Goal: Task Accomplishment & Management: Manage account settings

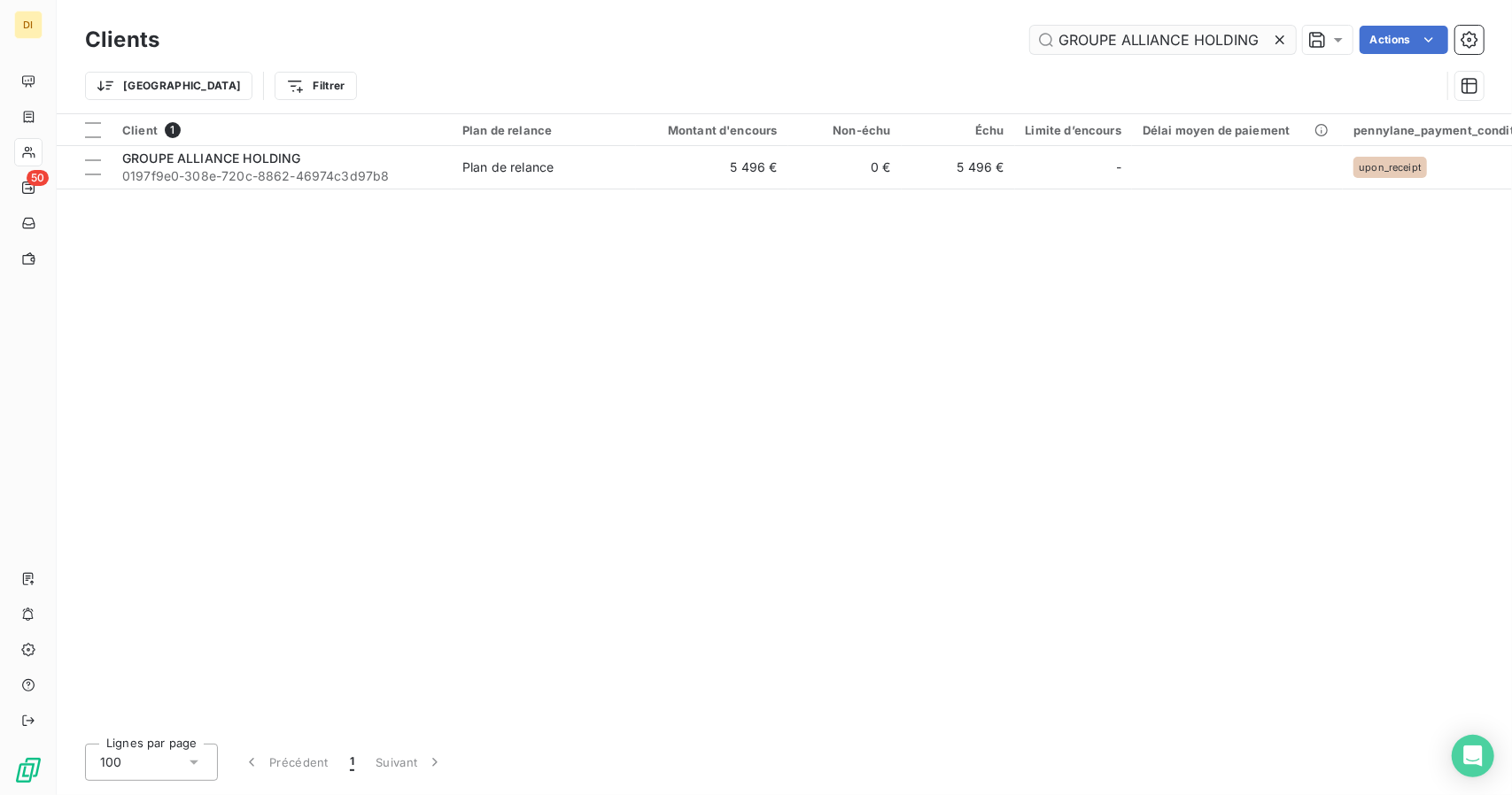
click at [1167, 39] on input "GROUPE ALLIANCE HOLDING" at bounding box center [1162, 40] width 266 height 28
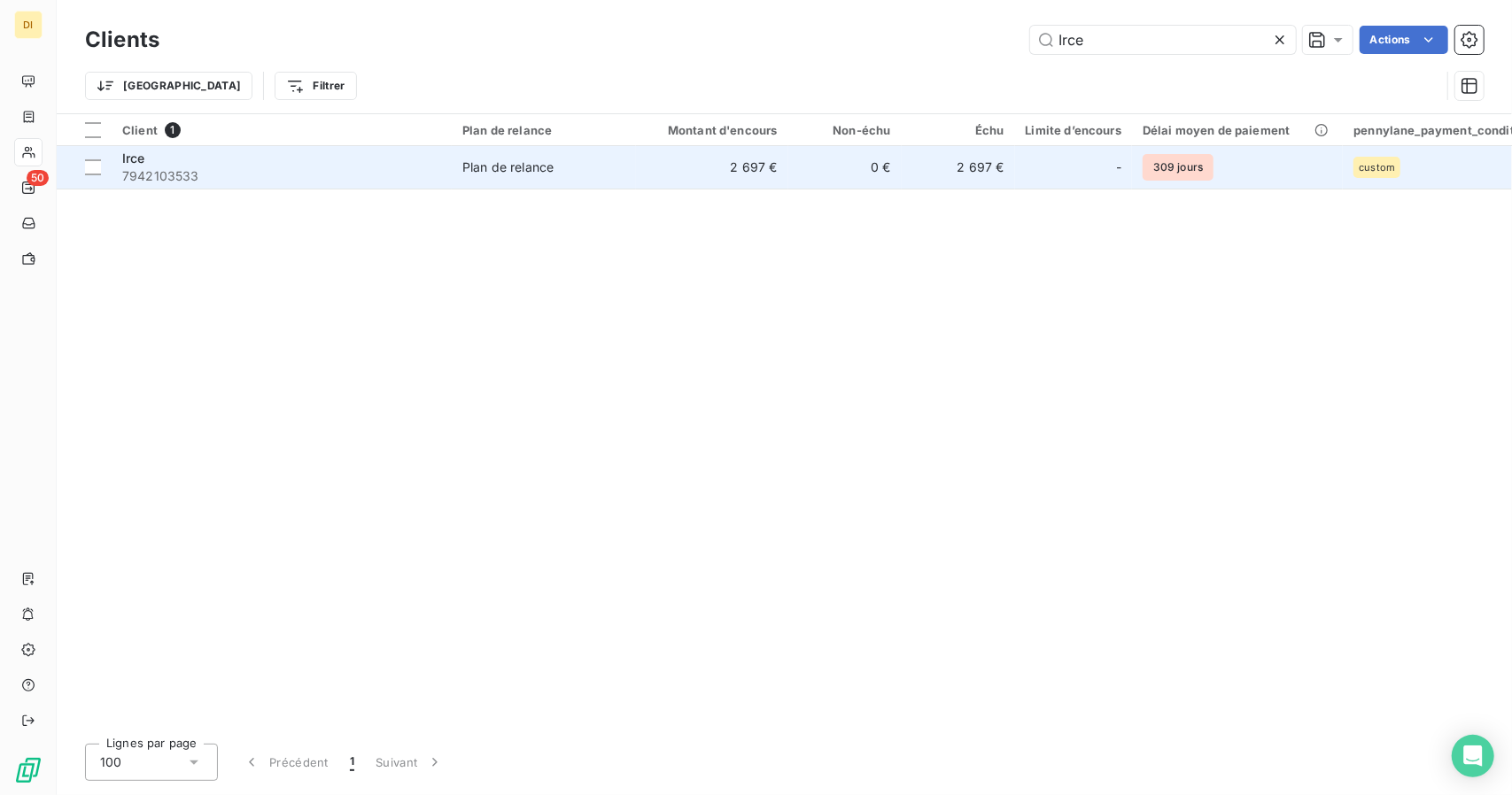
type input "Irce"
click at [779, 174] on td "2 697 €" at bounding box center [711, 168] width 152 height 43
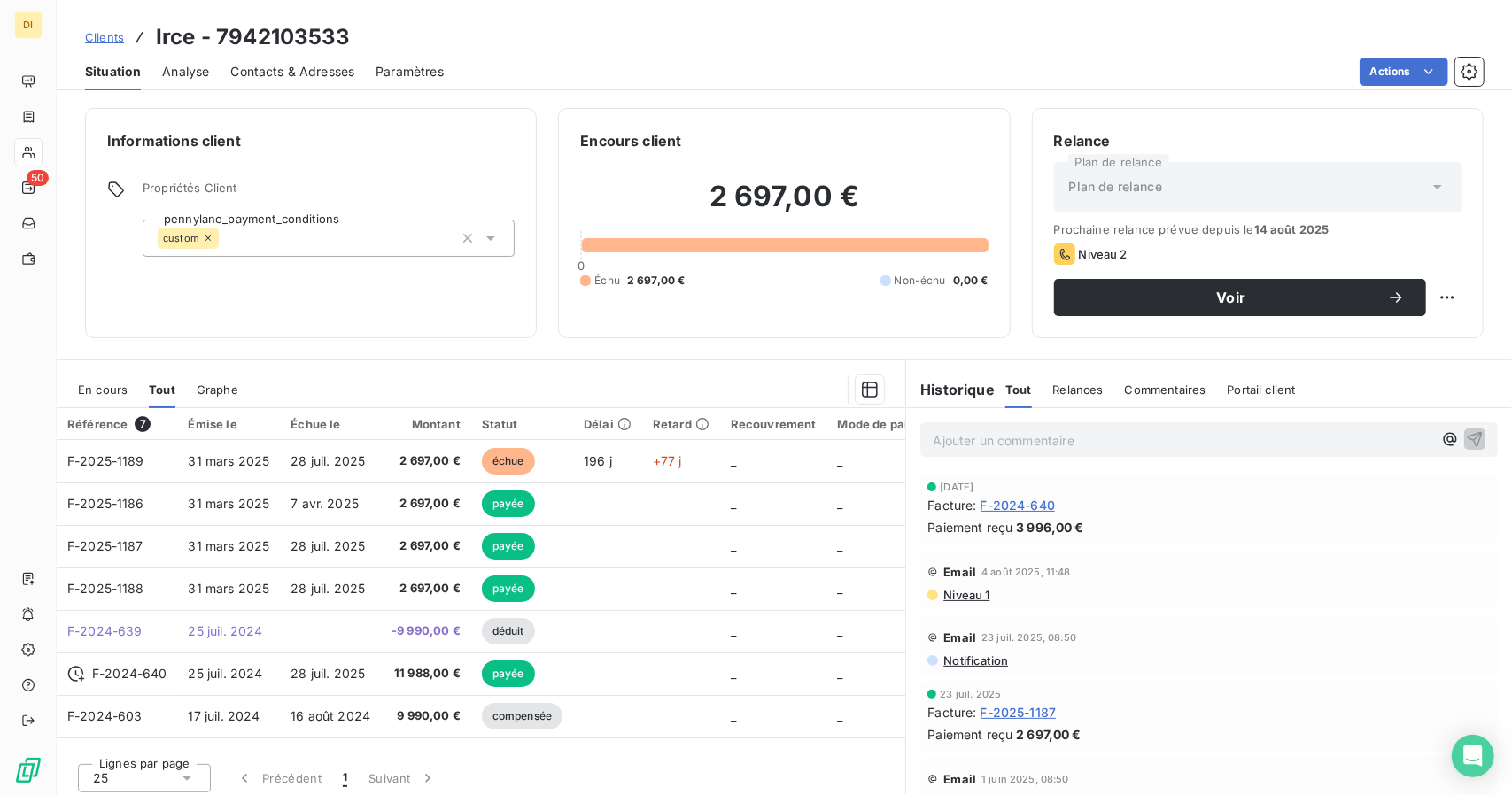
click at [1014, 500] on span "F-2024-640" at bounding box center [1018, 505] width 76 height 19
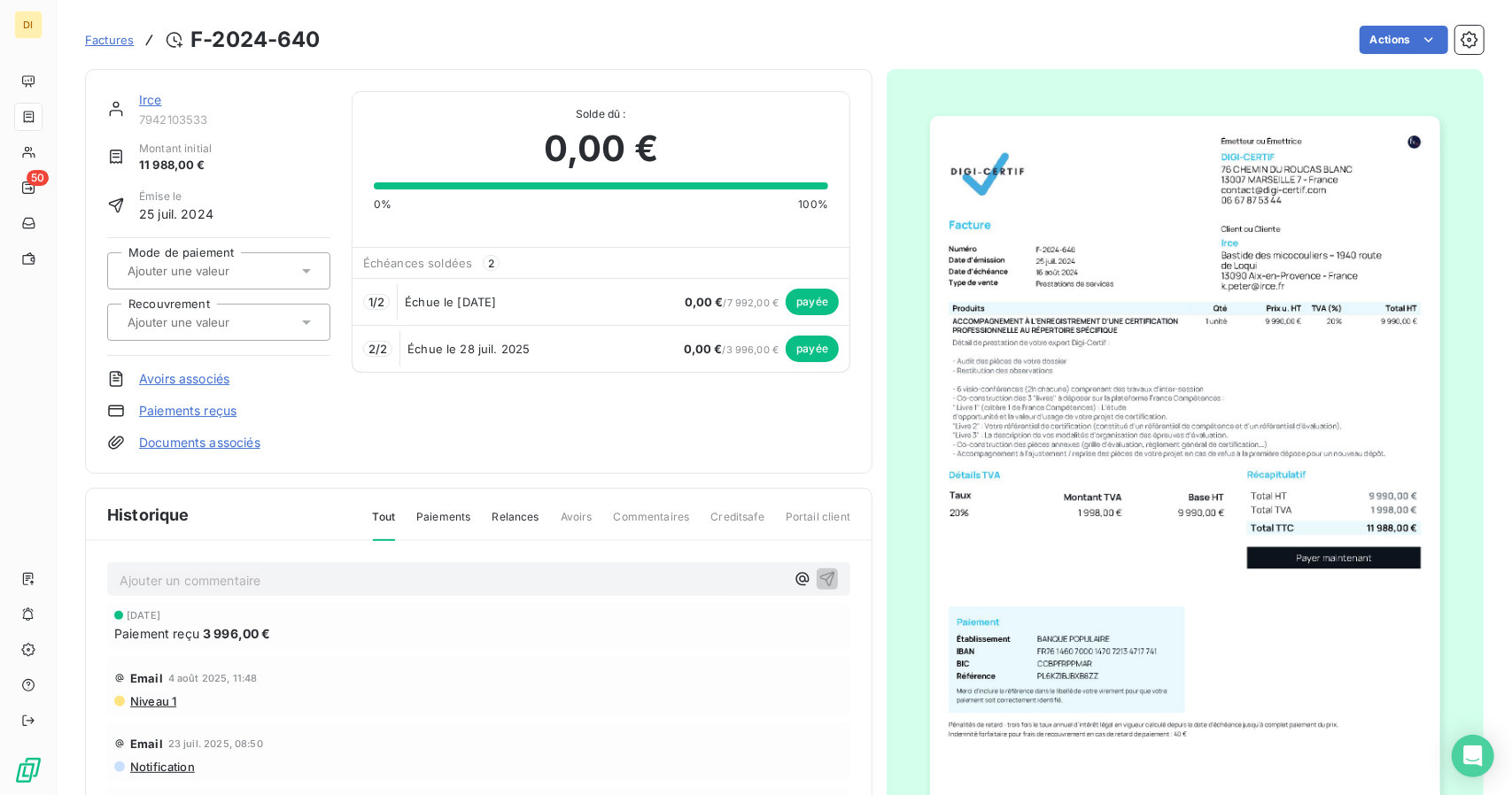
click at [150, 102] on link "Irce" at bounding box center [150, 100] width 23 height 15
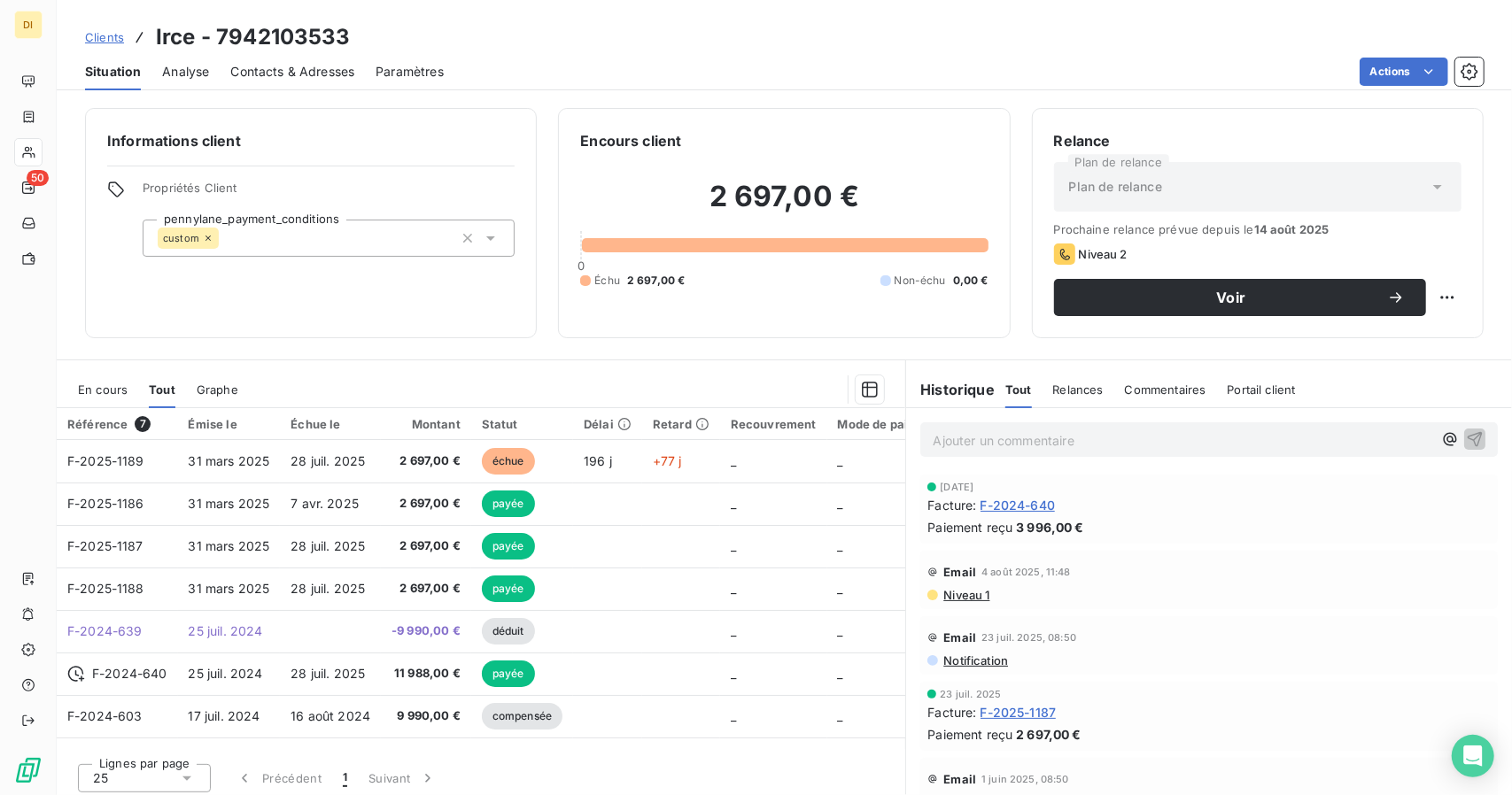
click at [104, 41] on span "Clients" at bounding box center [104, 36] width 39 height 14
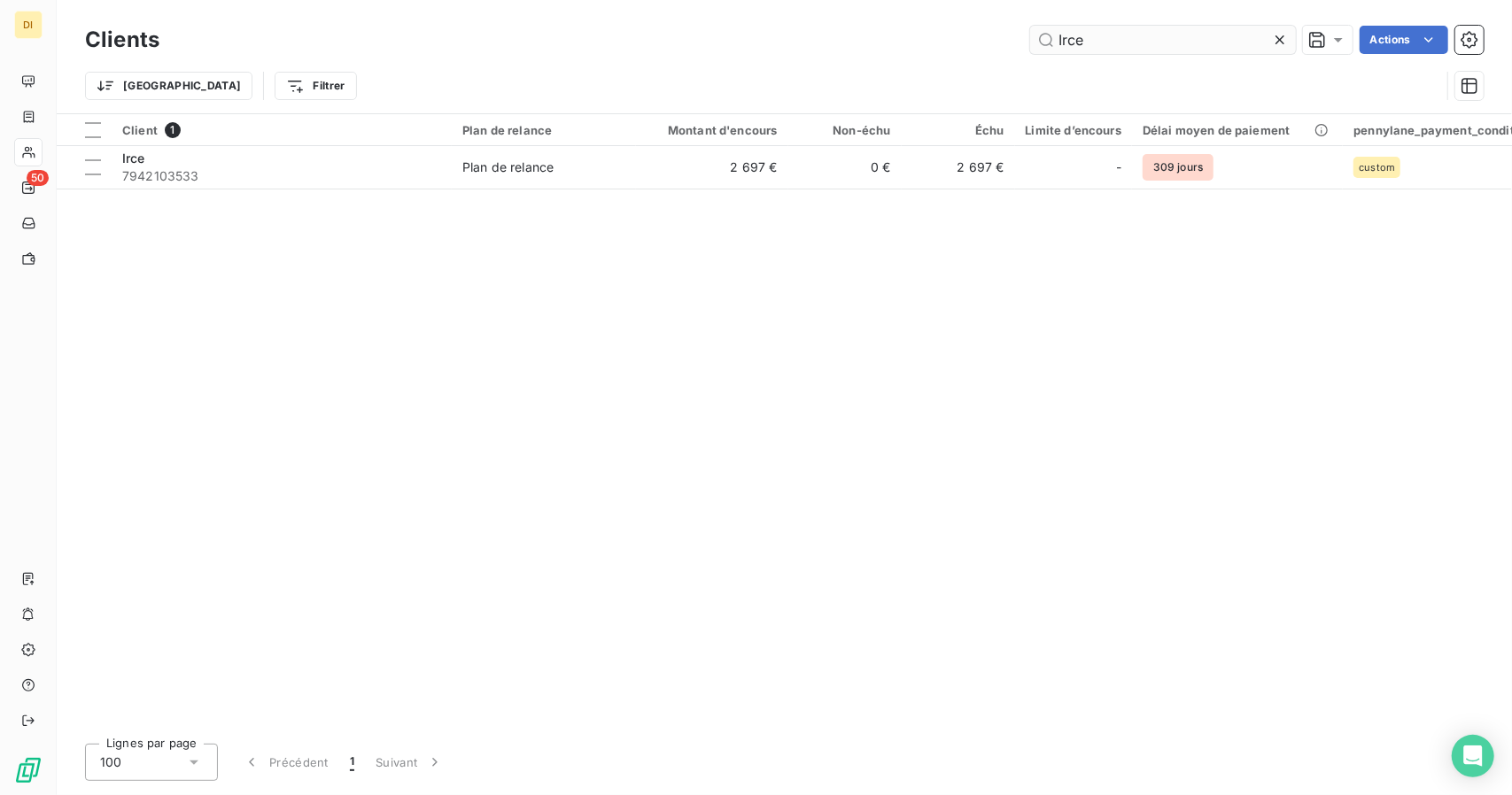
click at [1071, 47] on input "Irce" at bounding box center [1162, 40] width 266 height 28
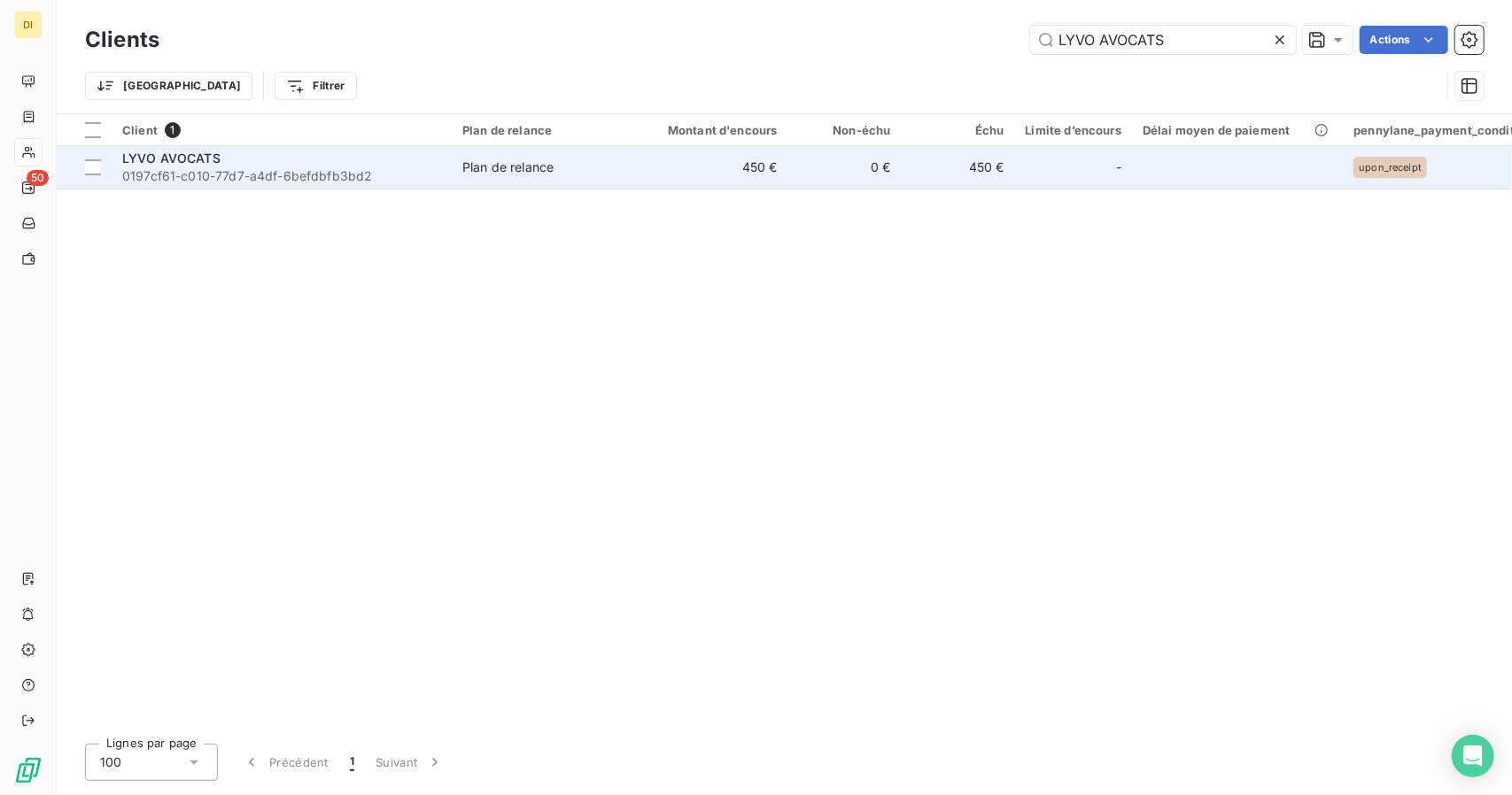
type input "LYVO AVOCATS"
click at [851, 153] on td "0 €" at bounding box center [845, 168] width 114 height 43
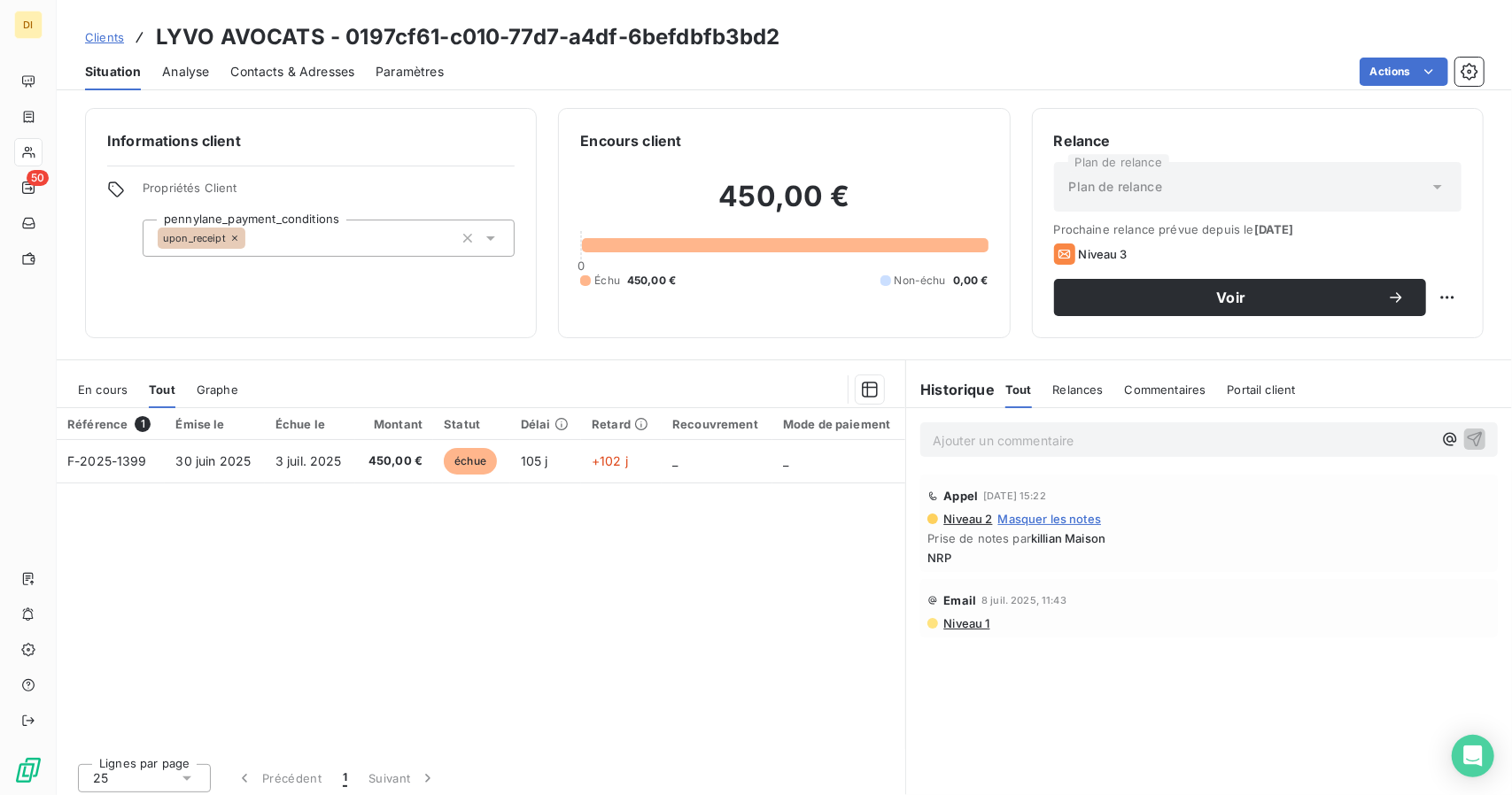
click at [117, 392] on span "En cours" at bounding box center [103, 390] width 49 height 14
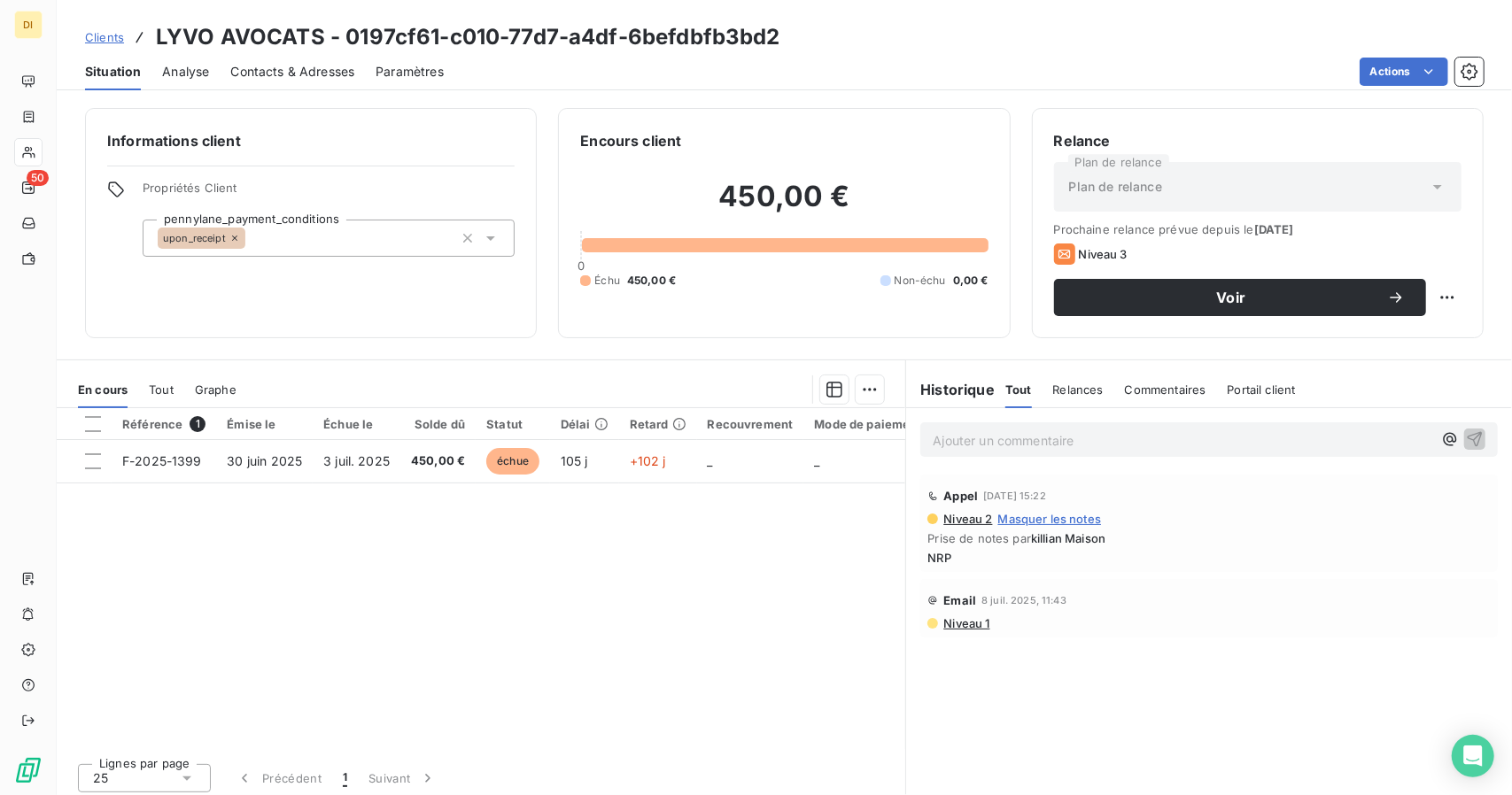
click at [159, 385] on span "Tout" at bounding box center [161, 390] width 25 height 14
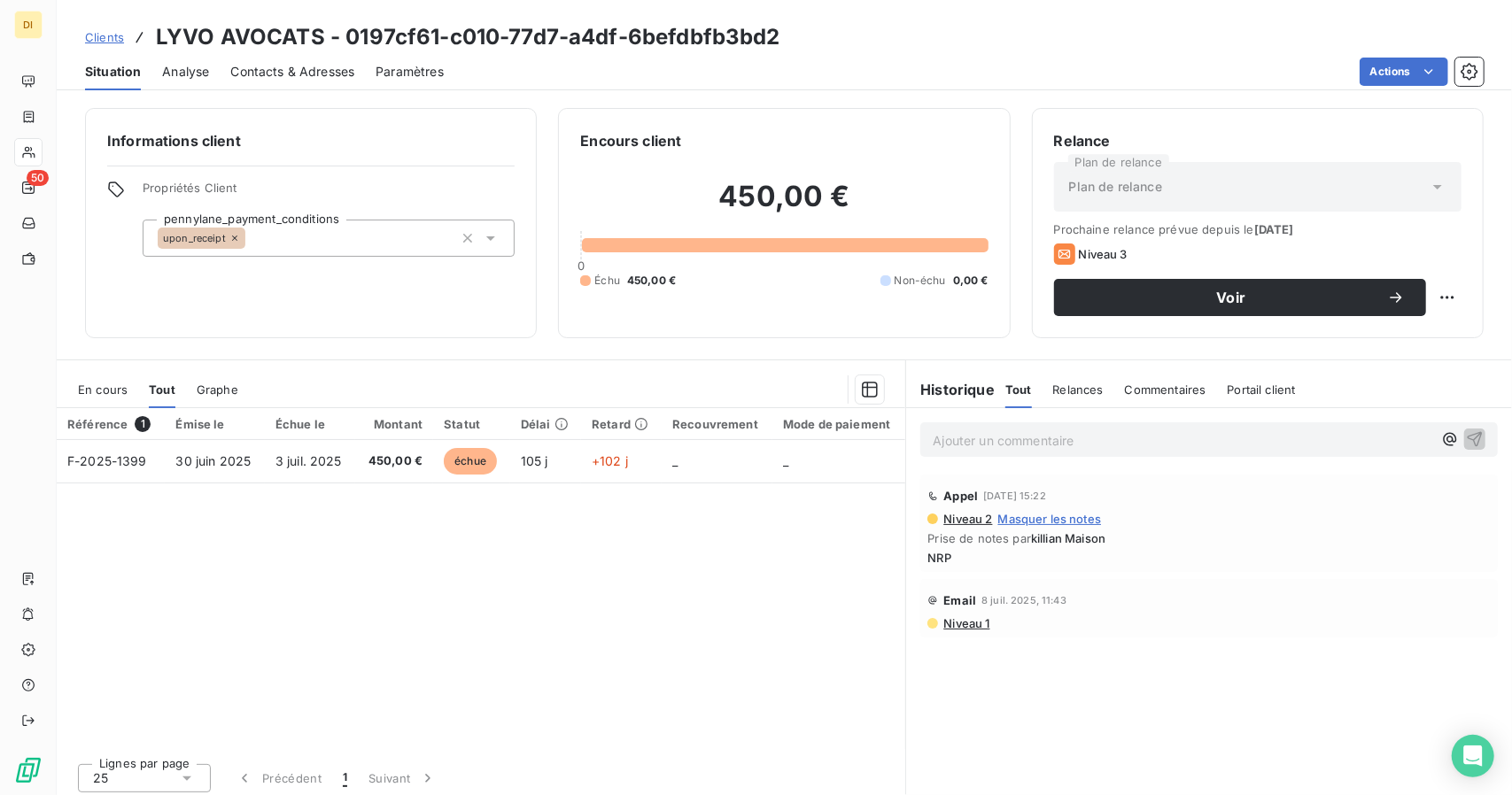
click at [312, 82] on div "Contacts & Adresses" at bounding box center [292, 72] width 124 height 37
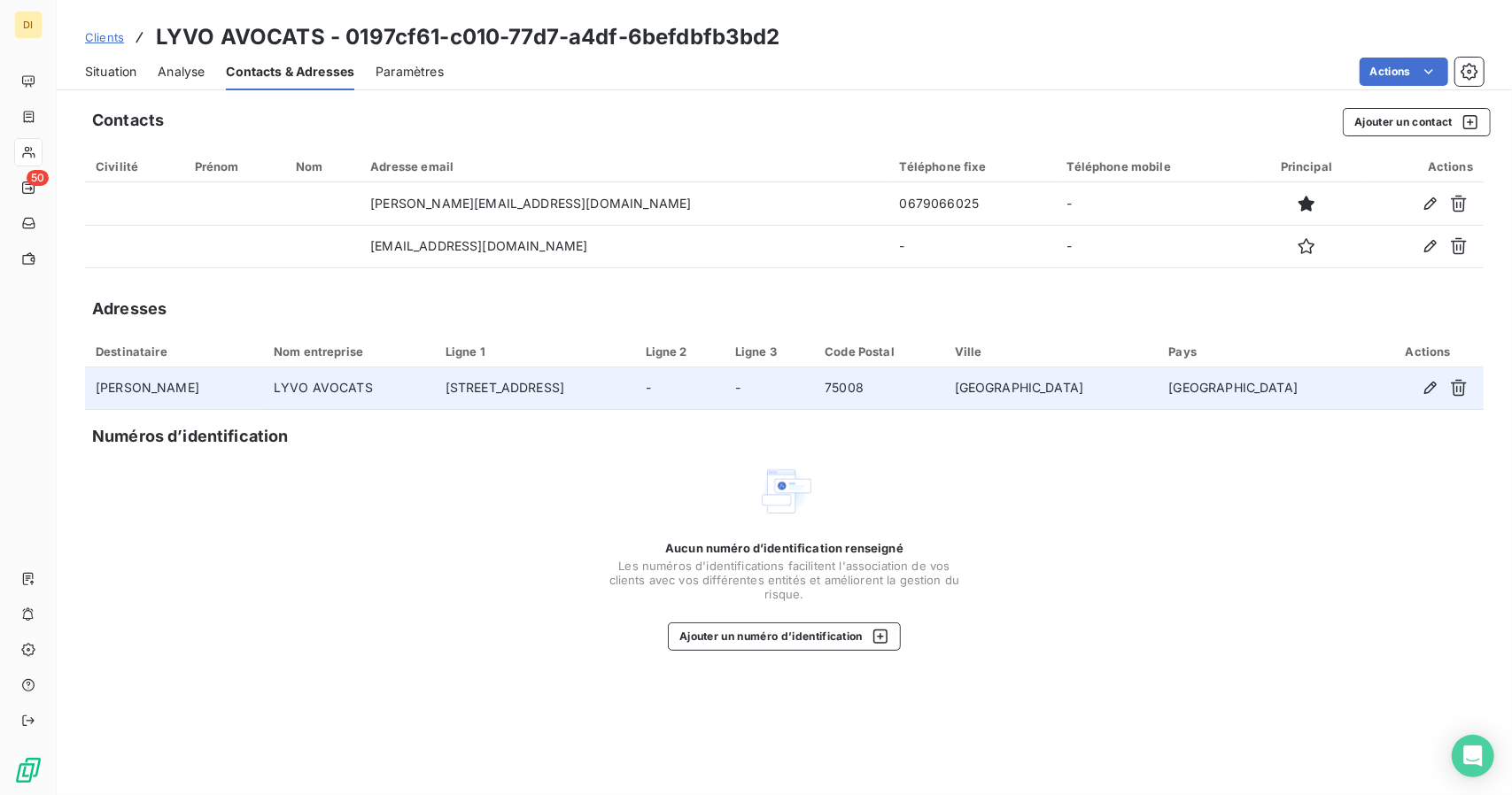
click at [131, 392] on td "[PERSON_NAME]" at bounding box center [173, 389] width 178 height 43
copy td "[PERSON_NAME]"
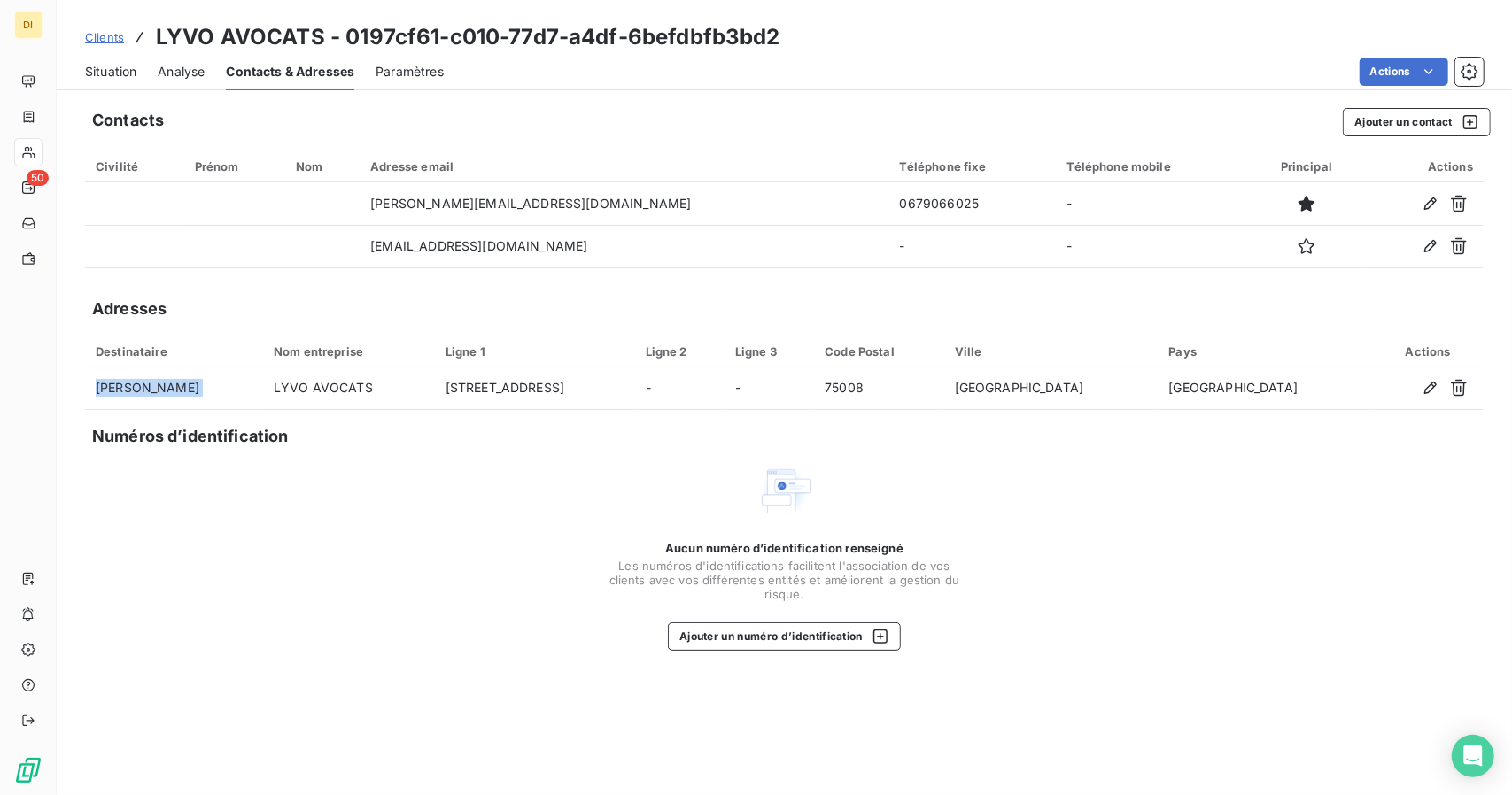
click at [101, 70] on span "Situation" at bounding box center [110, 71] width 51 height 18
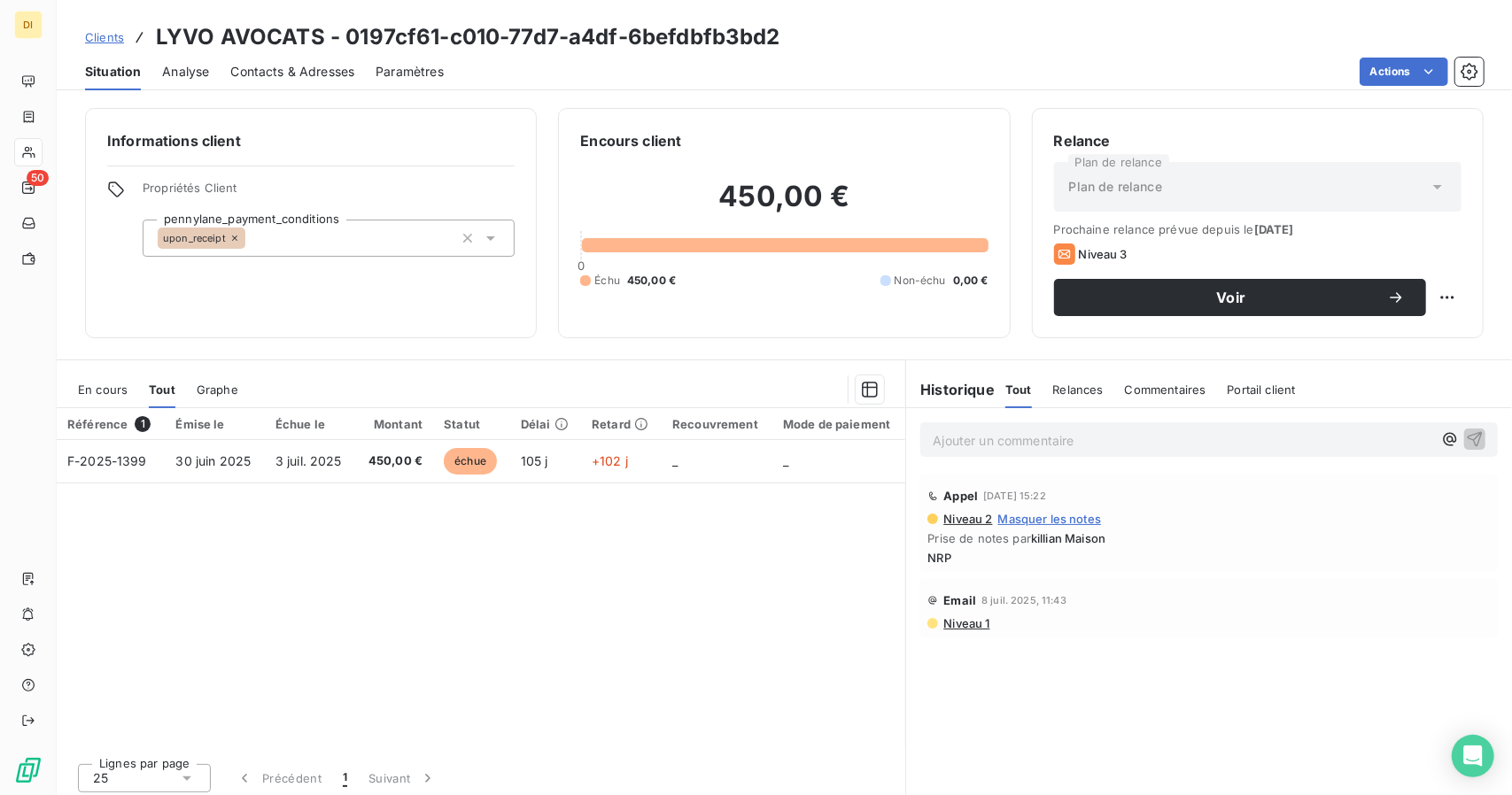
click at [269, 67] on span "Contacts & Adresses" at bounding box center [292, 71] width 124 height 18
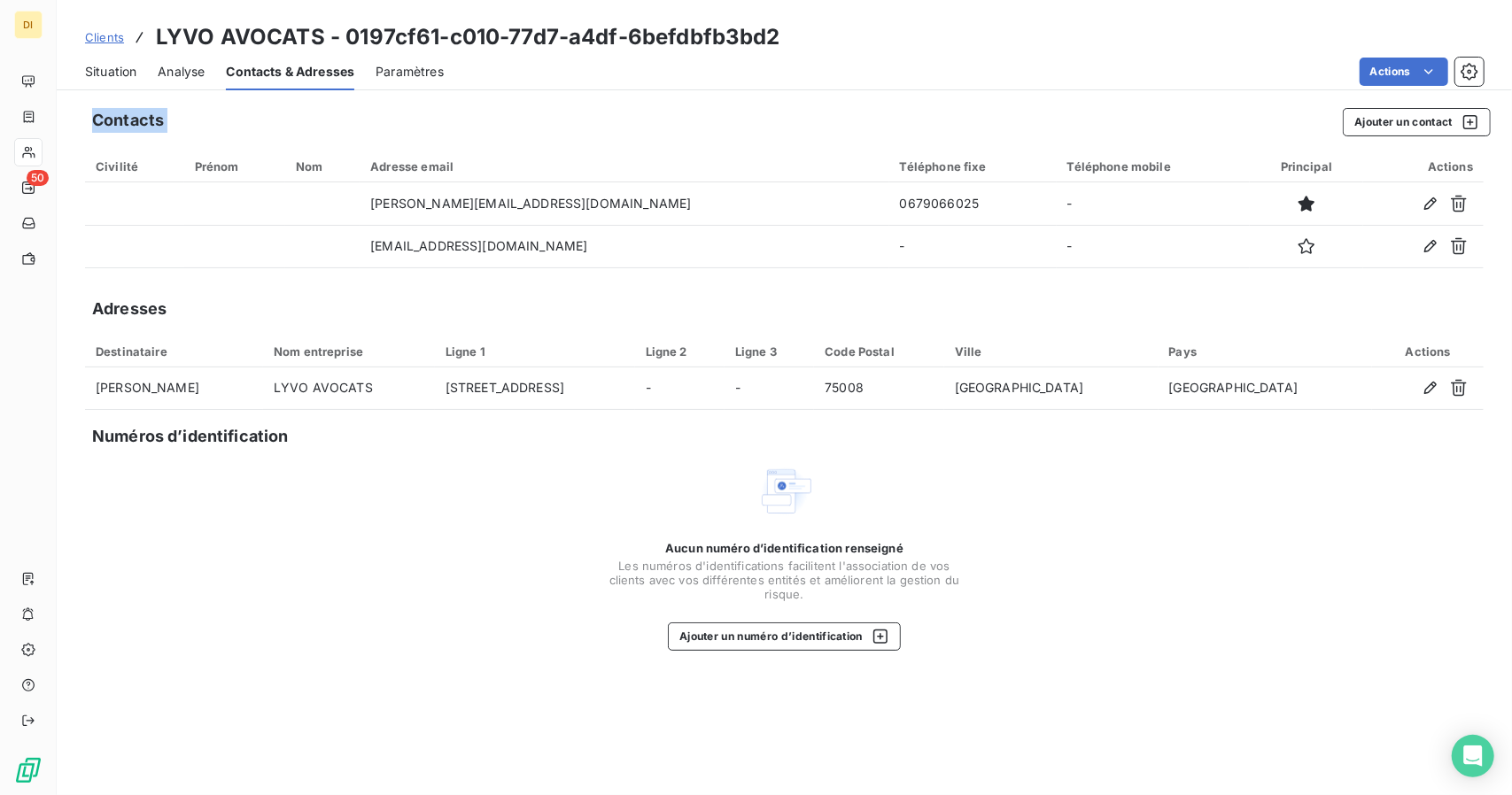
click at [1224, 72] on div "Actions" at bounding box center [974, 72] width 1019 height 28
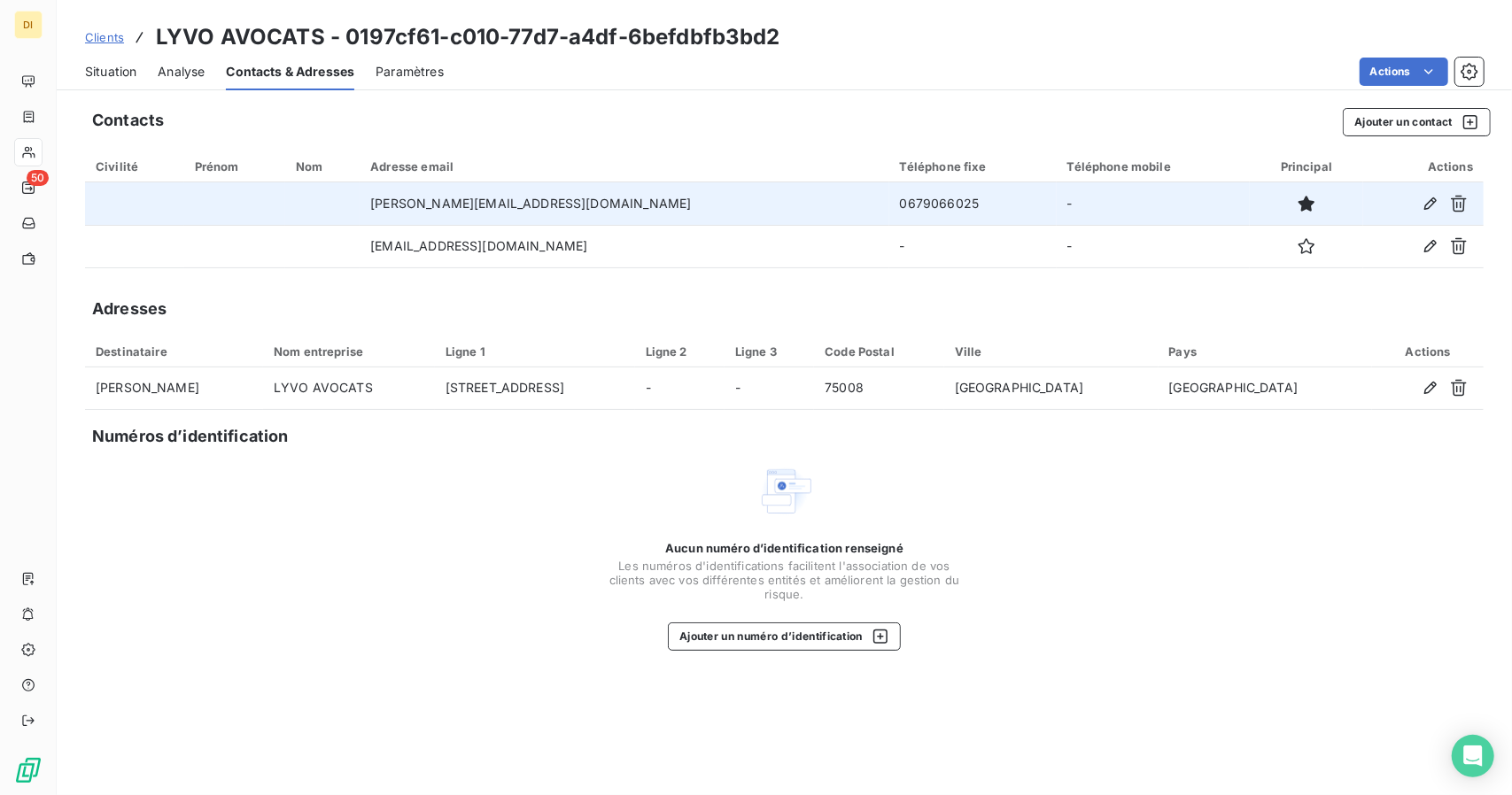
click at [505, 209] on td "[PERSON_NAME][EMAIL_ADDRESS][DOMAIN_NAME]" at bounding box center [624, 204] width 529 height 43
copy td "[PERSON_NAME][EMAIL_ADDRESS][DOMAIN_NAME]"
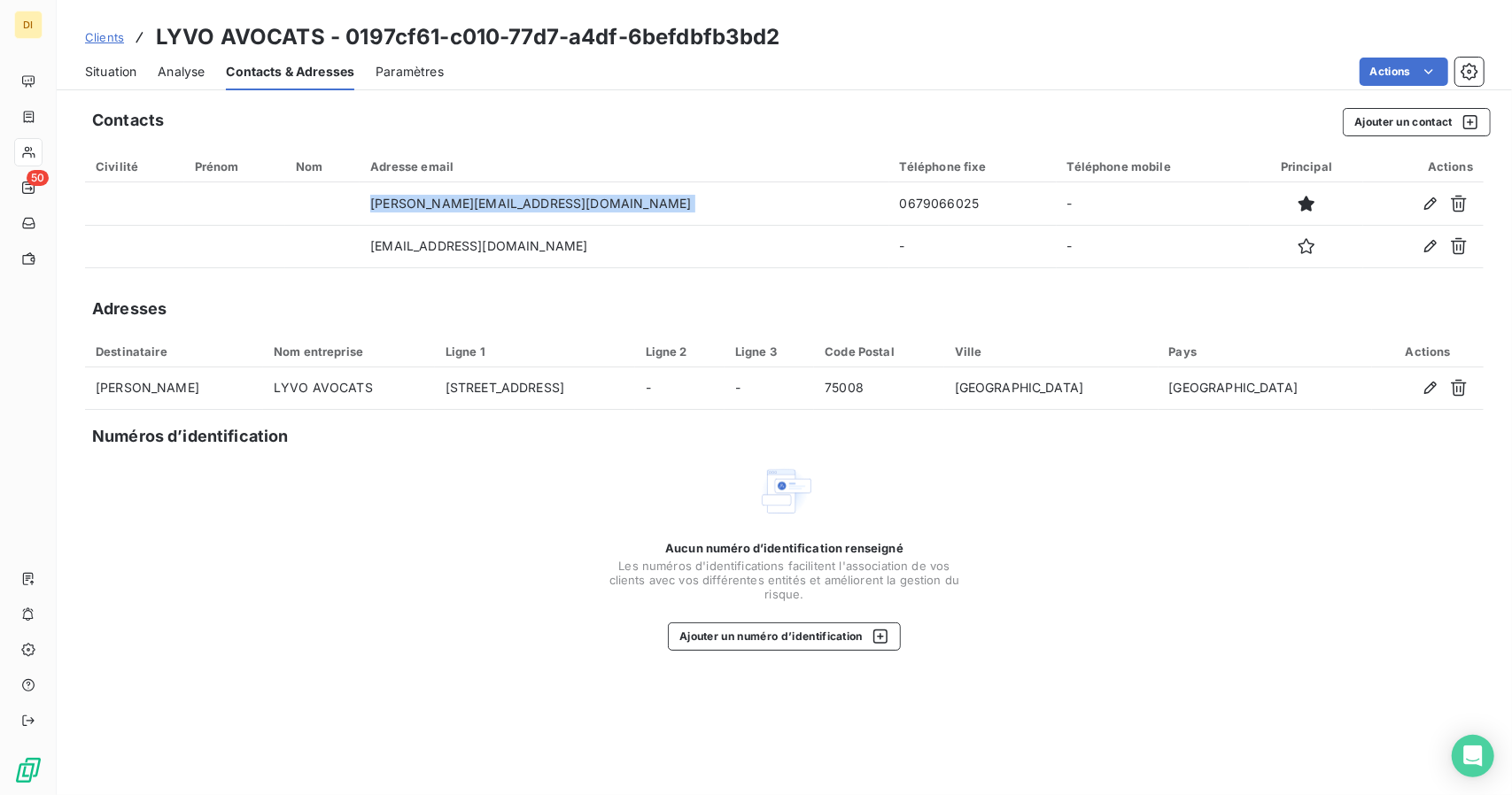
click at [101, 54] on div "Situation" at bounding box center [110, 72] width 51 height 37
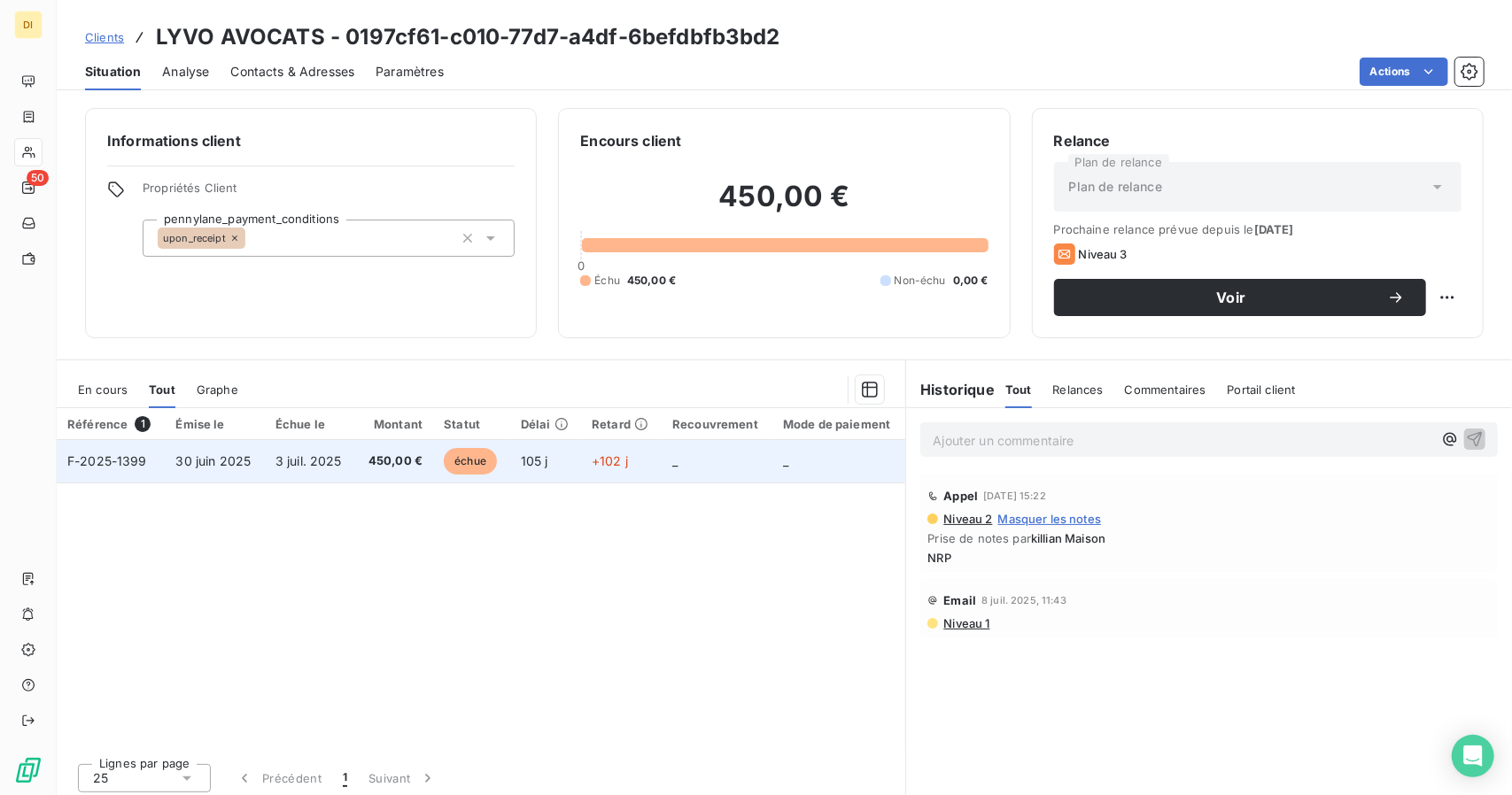
click at [292, 444] on td "3 juil. 2025" at bounding box center [309, 461] width 90 height 43
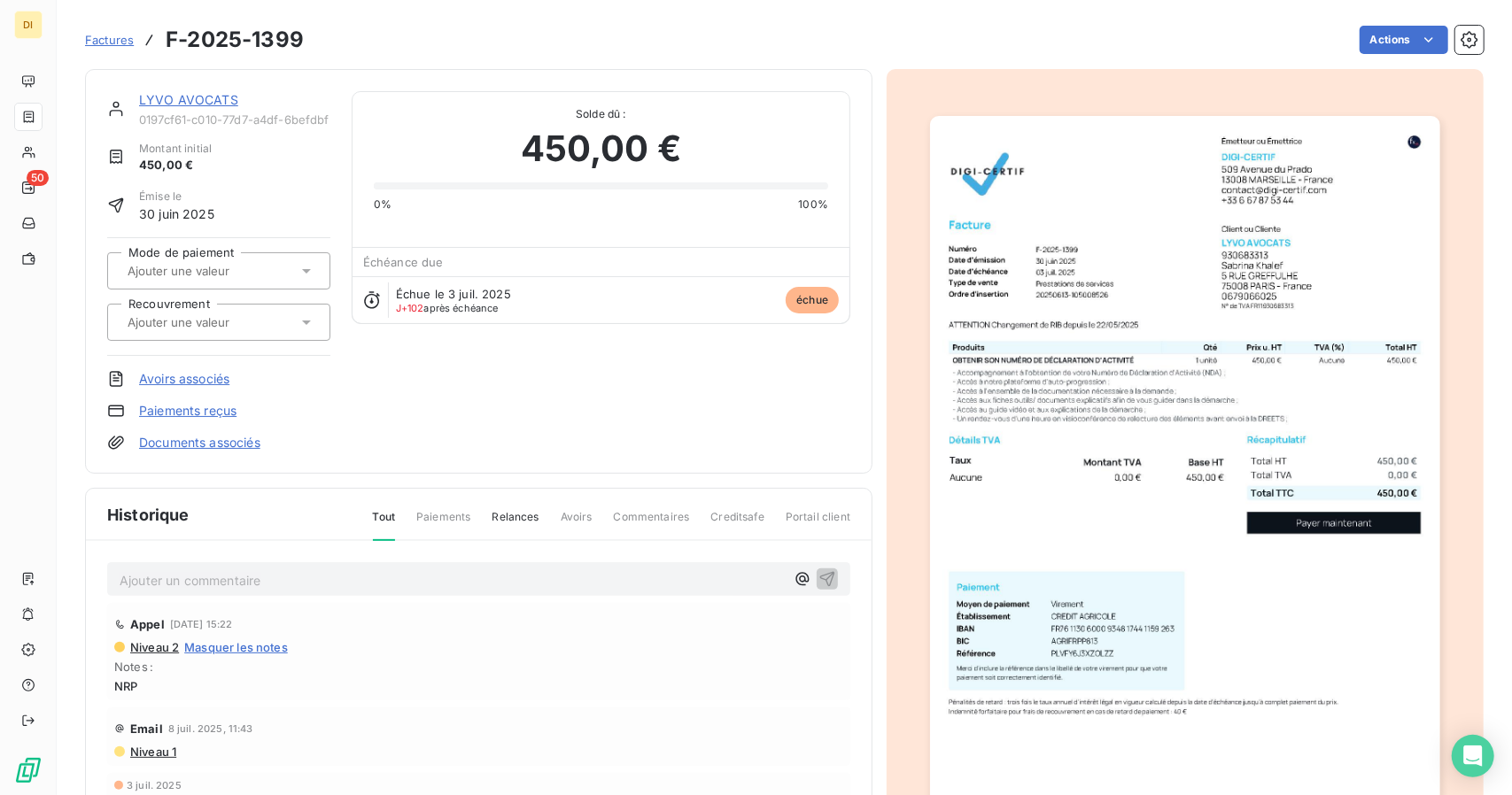
click at [1114, 289] on img "button" at bounding box center [1185, 476] width 509 height 721
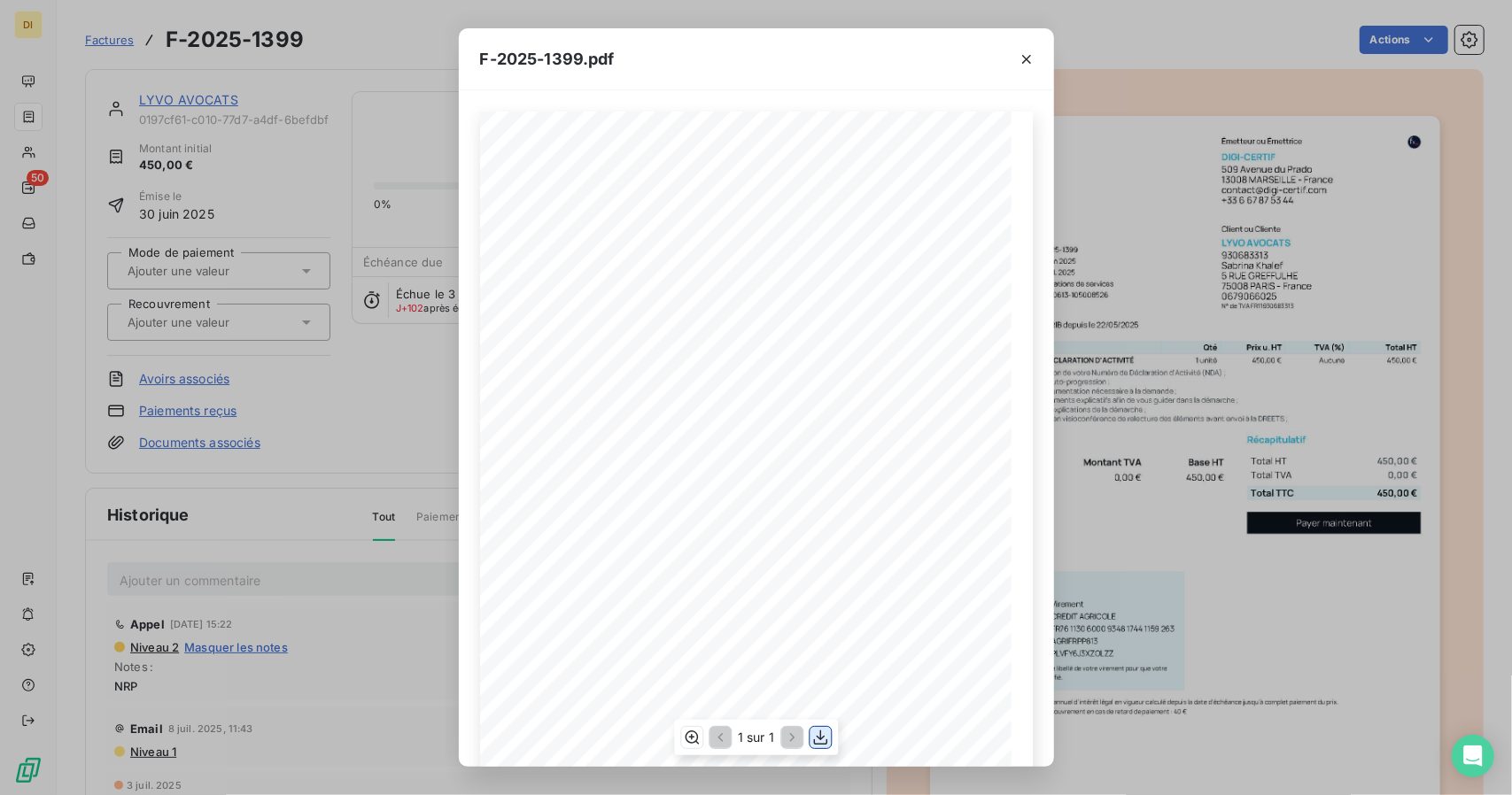
click at [822, 747] on icon "button" at bounding box center [819, 737] width 18 height 18
click at [1271, 98] on div "F-2025-1399.pdf 450,00 € 0,00 € 450,00 € 0197cf63- 4df9- 7d74- ba2c- b20bace109…" at bounding box center [756, 397] width 1512 height 795
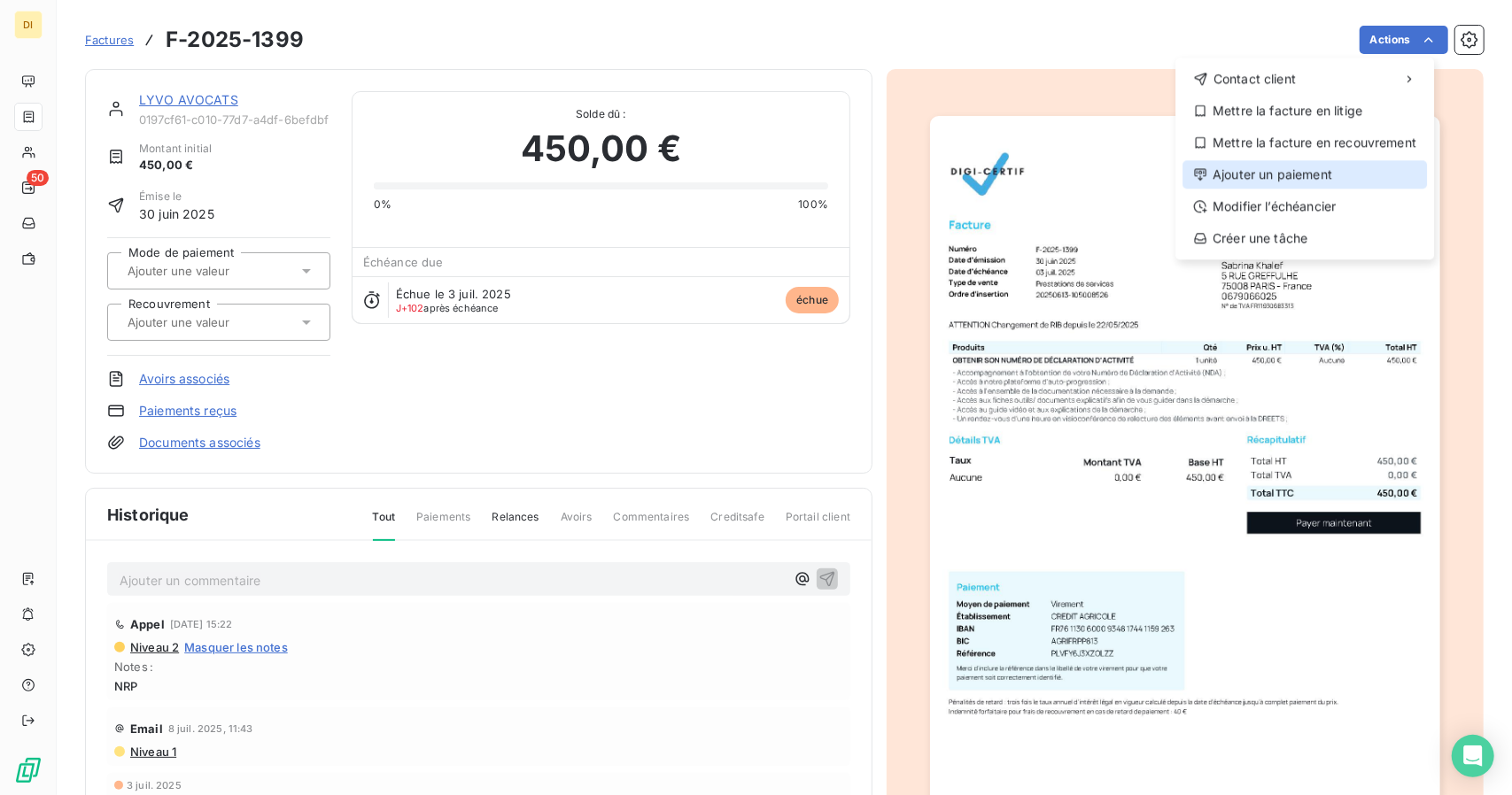
click at [1302, 178] on div "Ajouter un paiement" at bounding box center [1305, 174] width 244 height 28
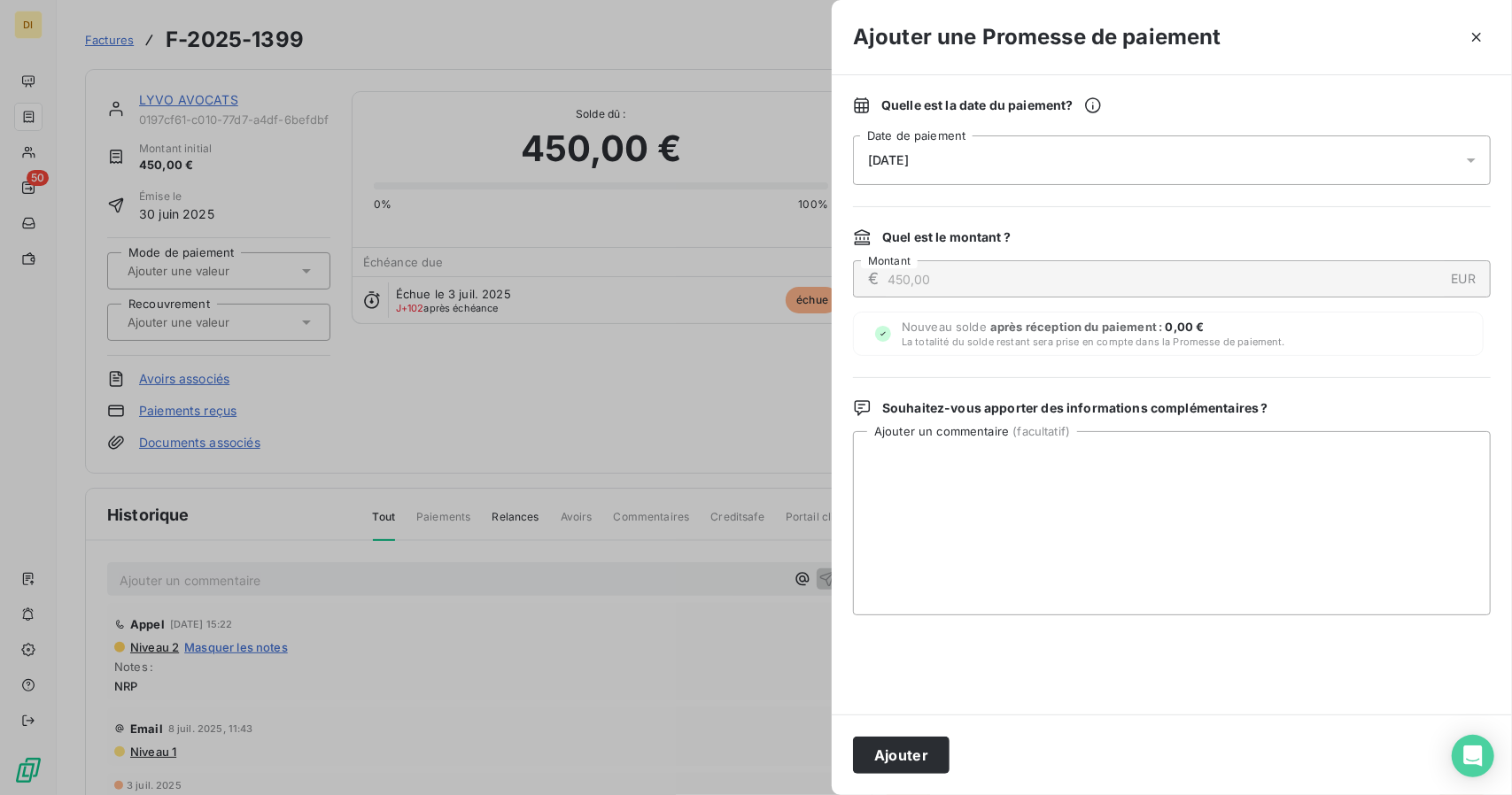
click at [955, 153] on div "[DATE]" at bounding box center [1172, 159] width 638 height 49
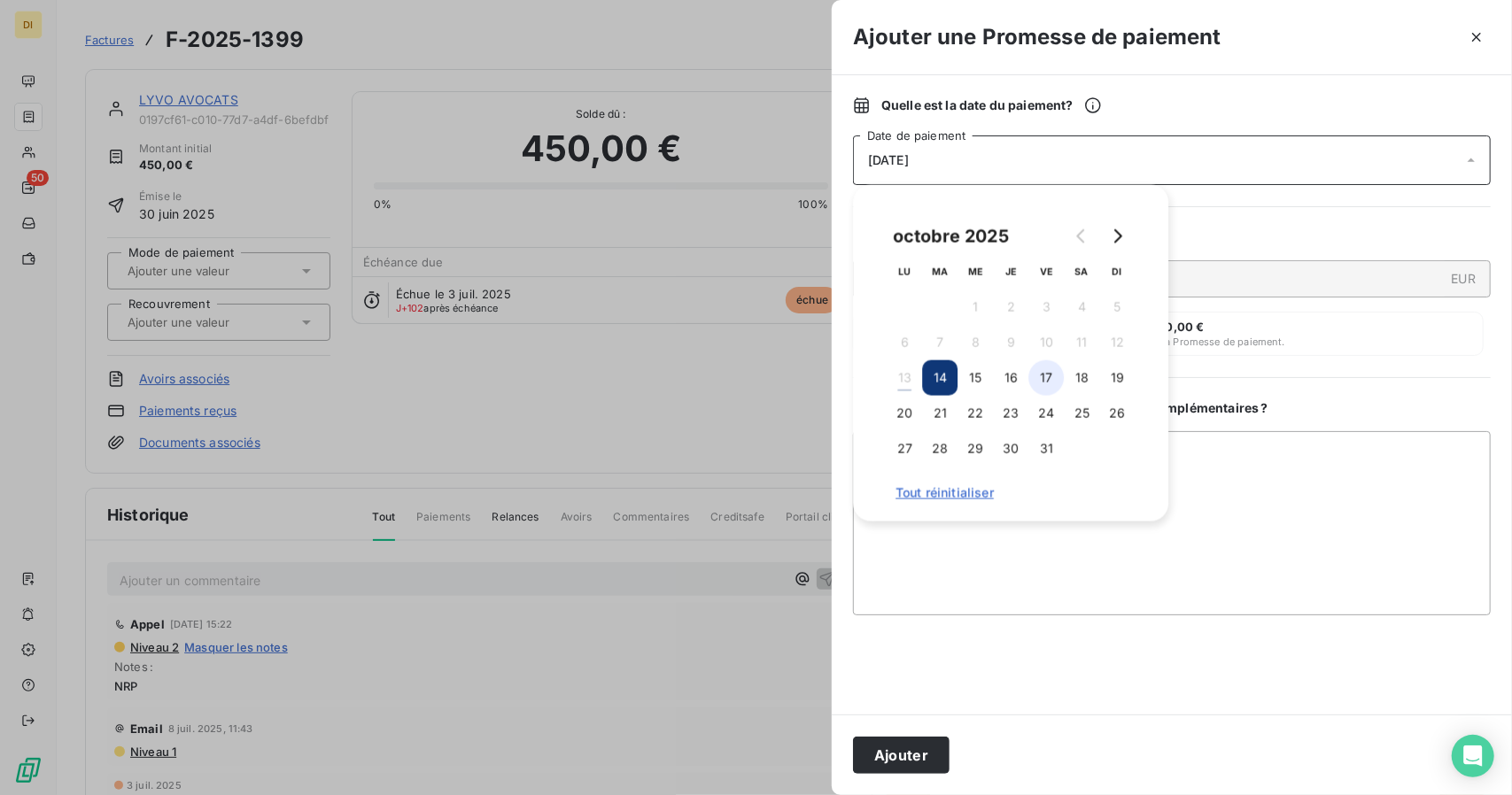
click at [1044, 375] on button "17" at bounding box center [1046, 378] width 35 height 35
click at [1200, 451] on textarea "Ajouter un commentaire ( facultatif )" at bounding box center [1172, 524] width 638 height 185
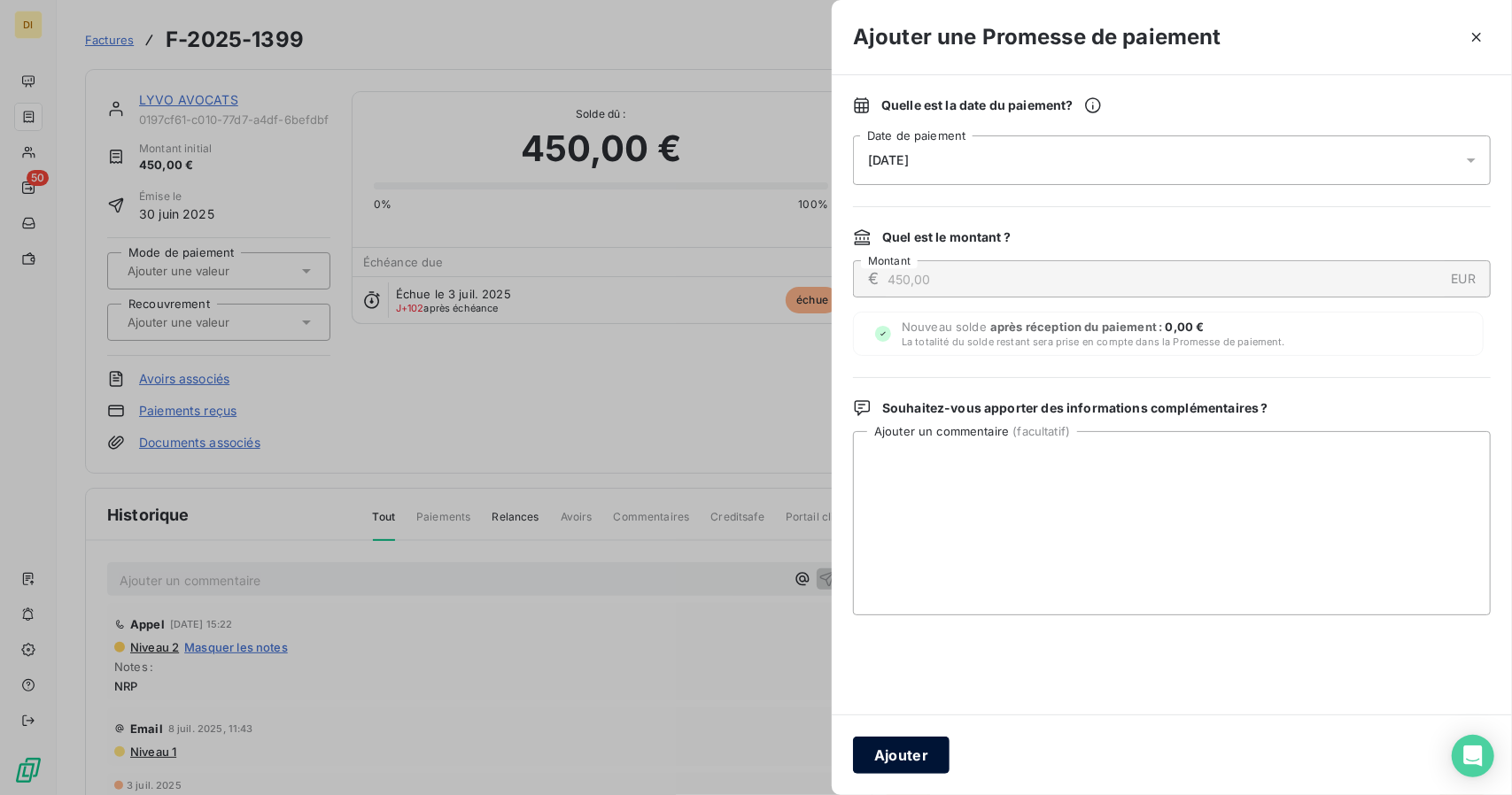
click at [891, 769] on button "Ajouter" at bounding box center [901, 756] width 97 height 37
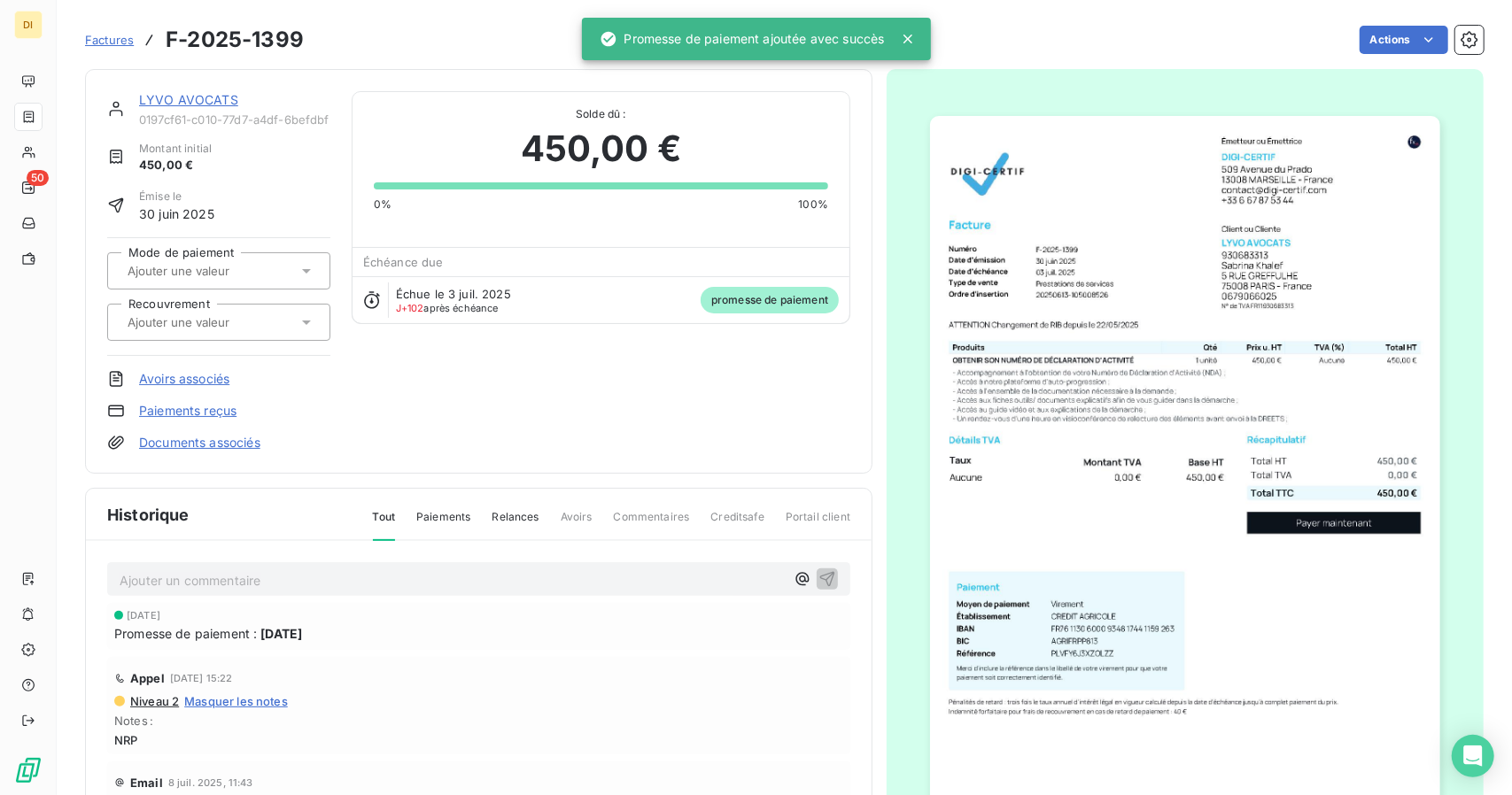
click at [200, 98] on link "LYVO AVOCATS" at bounding box center [188, 100] width 99 height 15
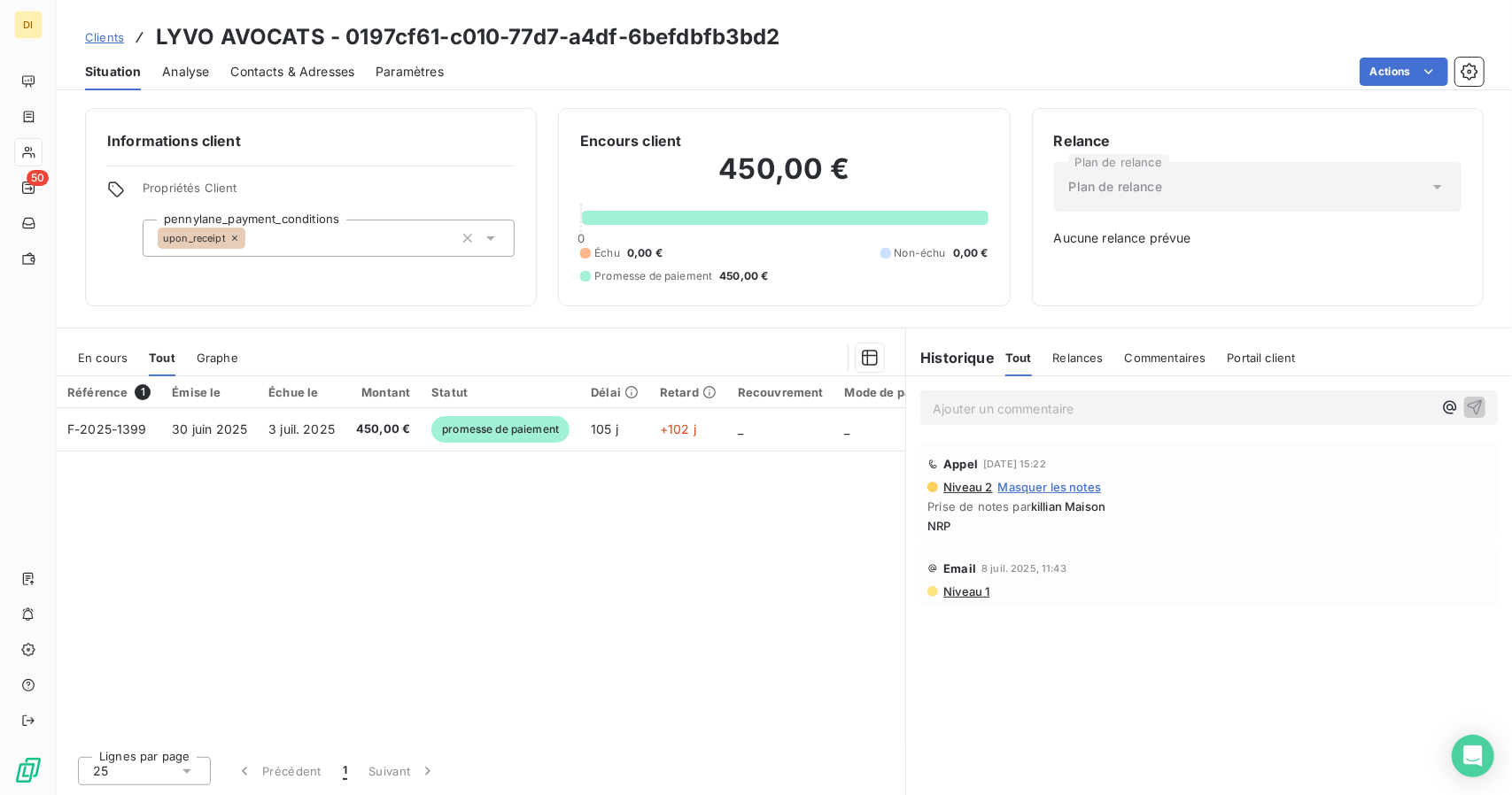
click at [1185, 433] on div "Ajouter un commentaire ﻿" at bounding box center [1209, 407] width 606 height 62
click at [1206, 418] on p "Ajouter un commentaire ﻿" at bounding box center [1183, 409] width 500 height 22
